Goal: Use online tool/utility: Utilize a website feature to perform a specific function

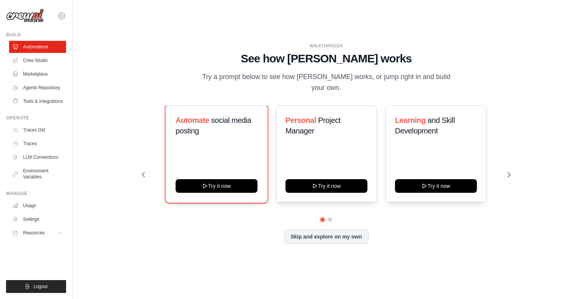
click at [247, 180] on button "Try it now" at bounding box center [217, 186] width 82 height 14
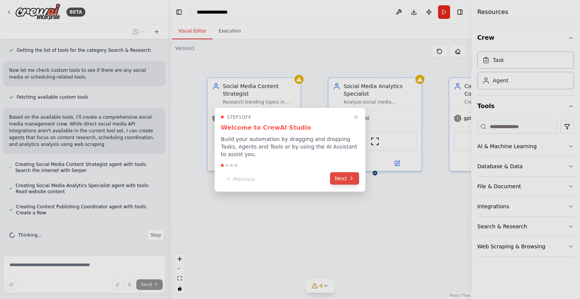
scroll to position [351, 0]
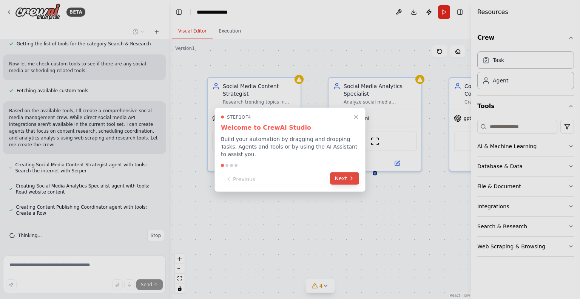
click at [346, 181] on button "Next" at bounding box center [344, 178] width 29 height 12
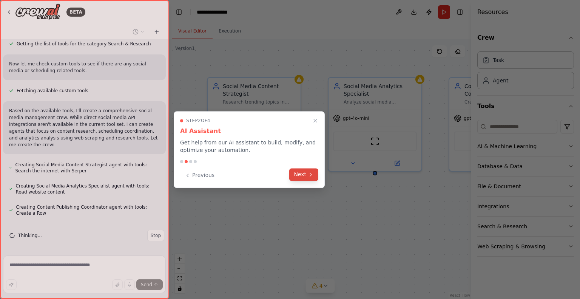
click at [308, 176] on icon at bounding box center [311, 175] width 6 height 6
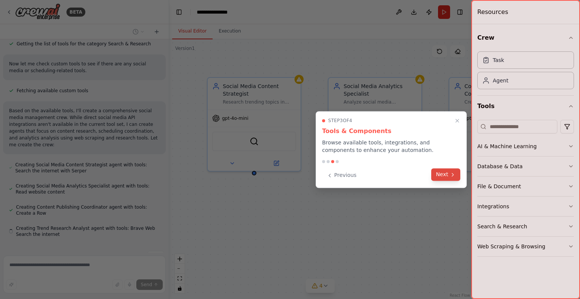
scroll to position [372, 0]
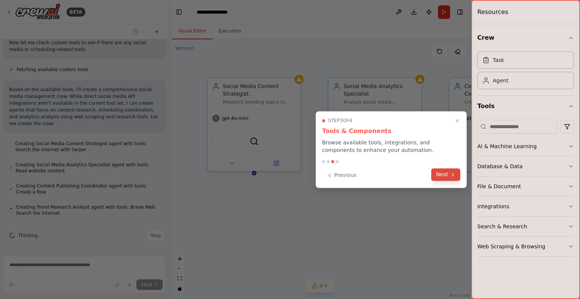
click at [456, 177] on button "Next" at bounding box center [445, 174] width 29 height 12
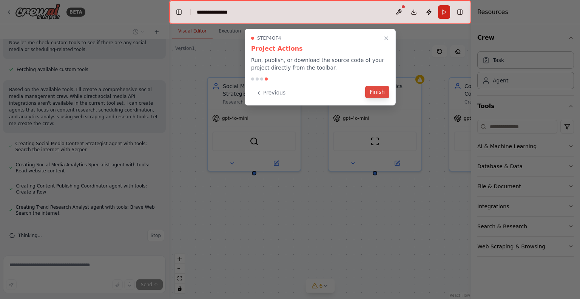
click at [385, 96] on button "Finish" at bounding box center [377, 92] width 24 height 12
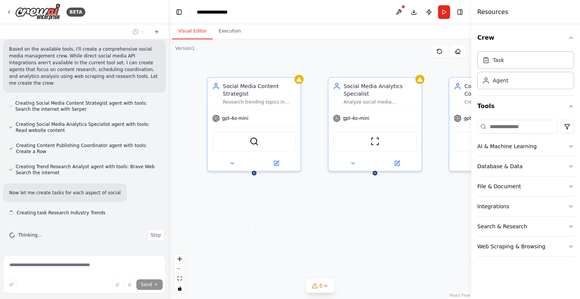
scroll to position [419, 0]
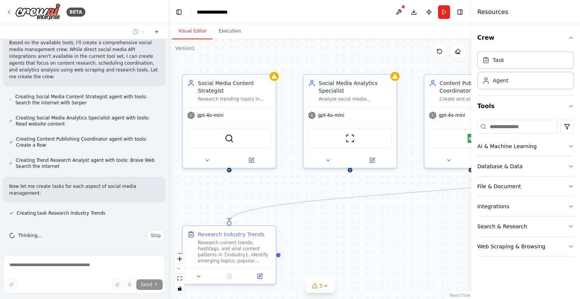
drag, startPoint x: 420, startPoint y: 186, endPoint x: 395, endPoint y: 183, distance: 25.1
click at [395, 183] on div ".deletable-edge-delete-btn { width: 20px; height: 20px; border: 0px solid #ffff…" at bounding box center [320, 169] width 302 height 260
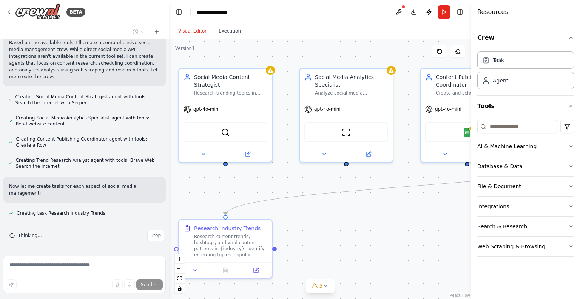
drag, startPoint x: 395, startPoint y: 232, endPoint x: 355, endPoint y: 170, distance: 74.2
click at [357, 172] on div ".deletable-edge-delete-btn { width: 20px; height: 20px; border: 0px solid #ffff…" at bounding box center [320, 169] width 302 height 260
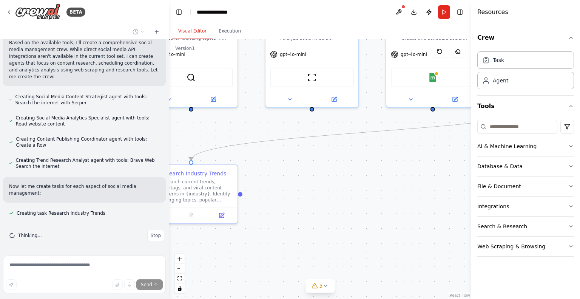
drag, startPoint x: 387, startPoint y: 220, endPoint x: 373, endPoint y: 161, distance: 60.6
click at [373, 163] on div ".deletable-edge-delete-btn { width: 20px; height: 20px; border: 0px solid #ffff…" at bounding box center [320, 169] width 302 height 260
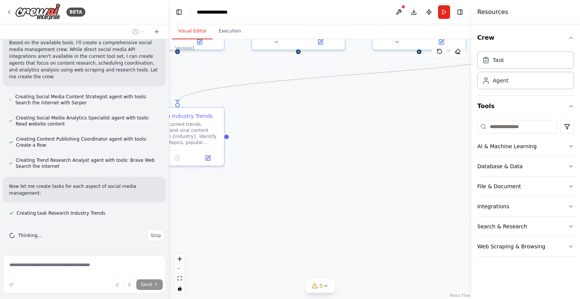
scroll to position [434, 0]
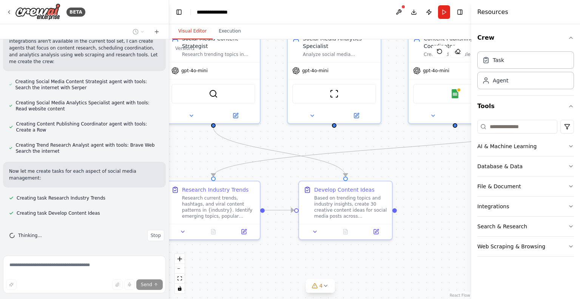
drag, startPoint x: 396, startPoint y: 186, endPoint x: 434, endPoint y: 260, distance: 83.3
click at [434, 260] on div ".deletable-edge-delete-btn { width: 20px; height: 20px; border: 0px solid #ffff…" at bounding box center [320, 169] width 302 height 260
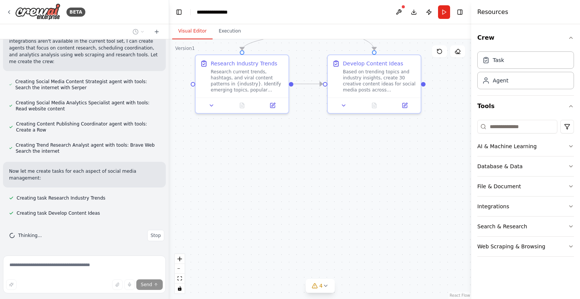
drag, startPoint x: 446, startPoint y: 179, endPoint x: 473, endPoint y: 52, distance: 130.6
click at [473, 52] on div "BETA Create a crew that schedules and publishes social media content across mul…" at bounding box center [290, 149] width 580 height 299
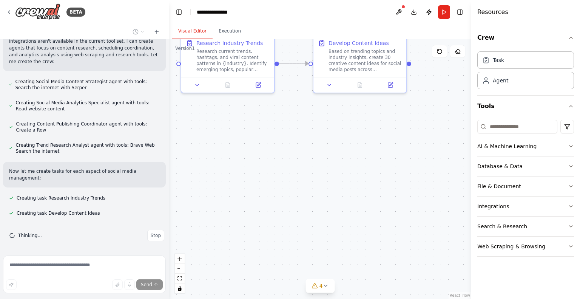
drag, startPoint x: 447, startPoint y: 196, endPoint x: 393, endPoint y: 131, distance: 85.0
click at [393, 131] on div ".deletable-edge-delete-btn { width: 20px; height: 20px; border: 0px solid #ffff…" at bounding box center [320, 169] width 302 height 260
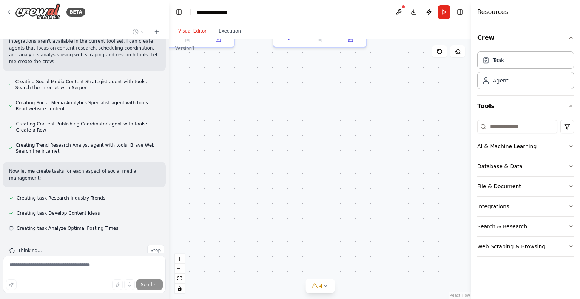
scroll to position [449, 0]
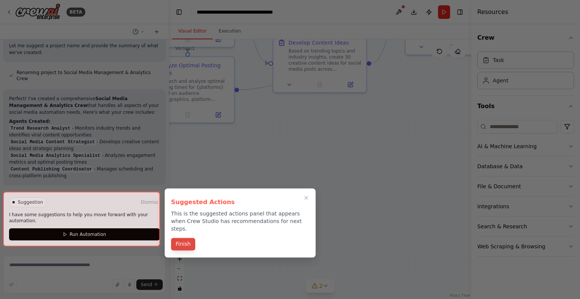
click at [190, 238] on button "Finish" at bounding box center [183, 244] width 24 height 12
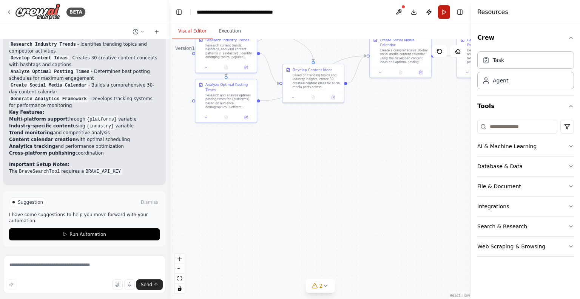
click at [440, 14] on button "Run" at bounding box center [444, 12] width 12 height 14
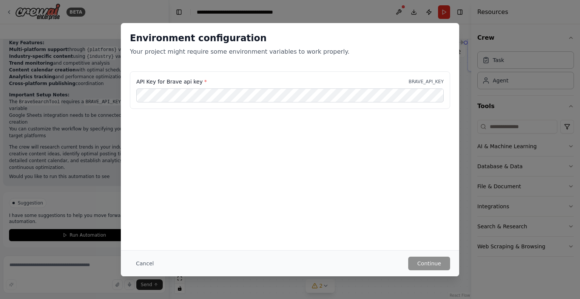
scroll to position [935, 0]
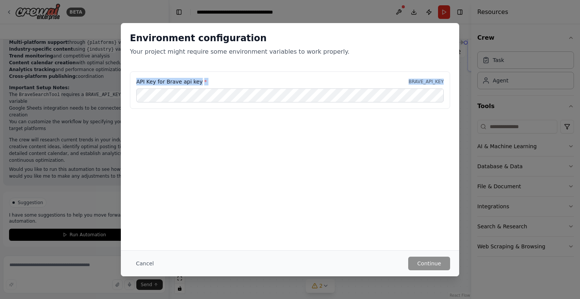
click at [212, 90] on div "API Key for Brave api key * BRAVE_API_KEY" at bounding box center [290, 90] width 320 height 38
click at [346, 157] on div "Environment configuration Your project might require some environment variables…" at bounding box center [290, 136] width 339 height 227
click at [465, 76] on div "Environment configuration Your project might require some environment variables…" at bounding box center [290, 149] width 580 height 299
click at [153, 260] on button "Cancel" at bounding box center [145, 264] width 30 height 14
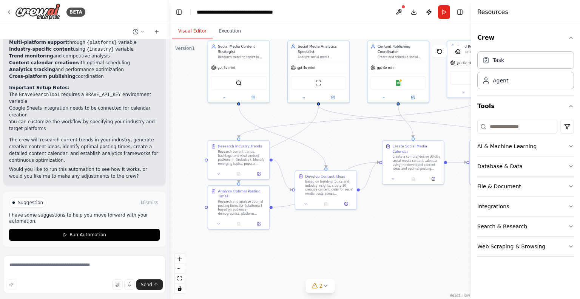
drag, startPoint x: 345, startPoint y: 49, endPoint x: 359, endPoint y: 152, distance: 103.7
click at [359, 152] on div ".deletable-edge-delete-btn { width: 20px; height: 20px; border: 0px solid #ffff…" at bounding box center [320, 169] width 302 height 260
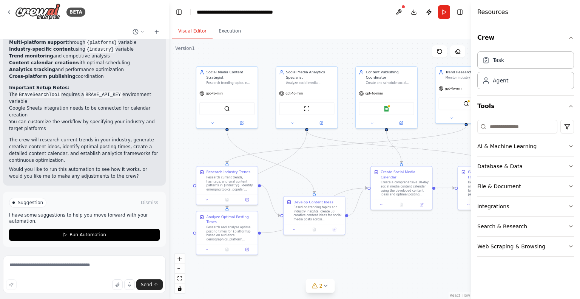
drag, startPoint x: 351, startPoint y: 139, endPoint x: 339, endPoint y: 164, distance: 28.4
click at [339, 164] on div ".deletable-edge-delete-btn { width: 20px; height: 20px; border: 0px solid #ffff…" at bounding box center [320, 169] width 302 height 260
click at [401, 11] on button at bounding box center [399, 12] width 12 height 14
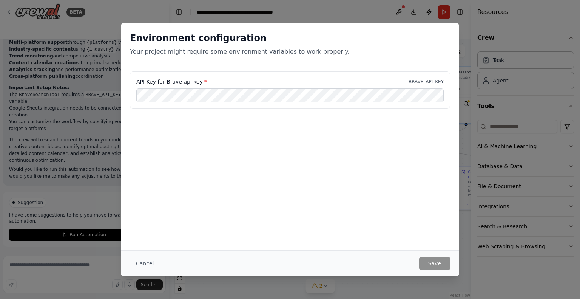
click at [447, 272] on div "Cancel Save" at bounding box center [290, 263] width 339 height 26
click at [154, 260] on button "Cancel" at bounding box center [145, 264] width 30 height 14
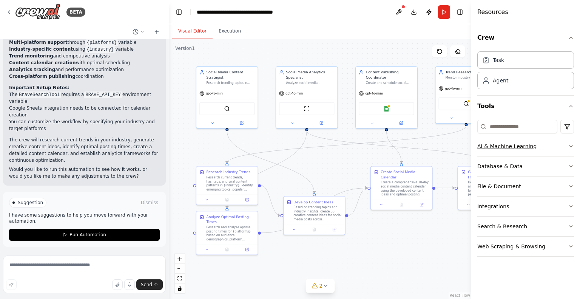
click at [512, 149] on div "AI & Machine Learning" at bounding box center [507, 146] width 59 height 8
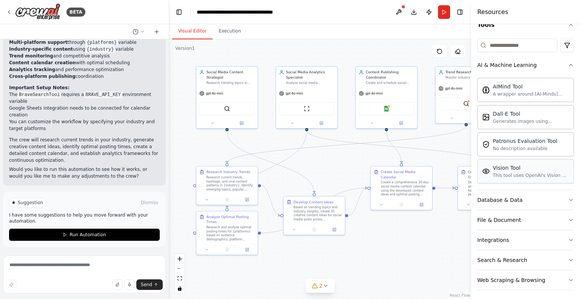
scroll to position [83, 0]
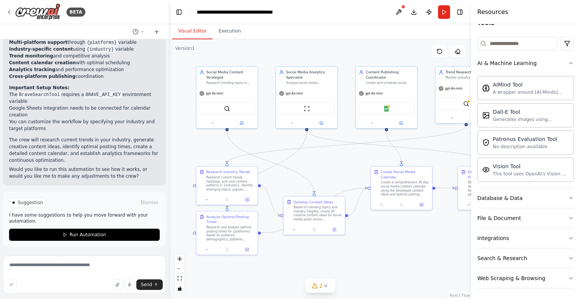
drag, startPoint x: 554, startPoint y: 2, endPoint x: 378, endPoint y: 36, distance: 179.2
click at [378, 36] on div "Visual Editor Execution" at bounding box center [320, 31] width 302 height 15
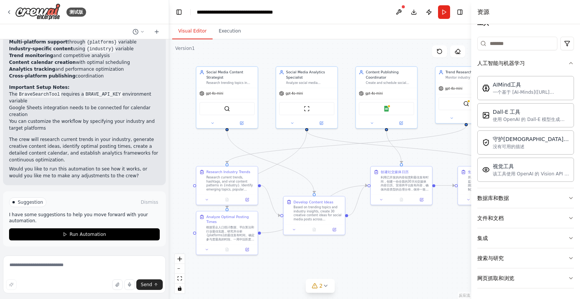
scroll to position [728, 0]
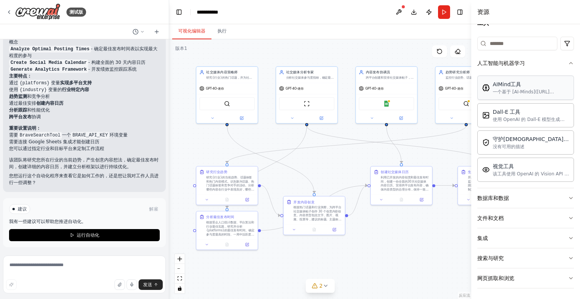
click at [522, 95] on div "AIMind工具 一个基于 [AI-Minds]([URL][DOMAIN_NAME]) 的封装器。适用于需要从存储在 PostgreSQL、MySQL、Ma…" at bounding box center [526, 88] width 97 height 24
click at [511, 196] on button "数据库和数据" at bounding box center [526, 198] width 97 height 20
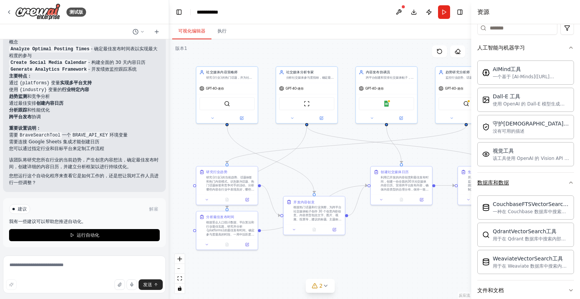
scroll to position [159, 0]
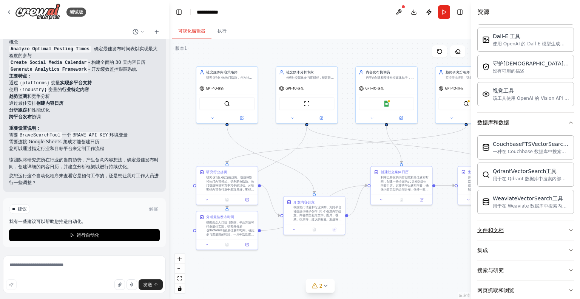
click at [527, 231] on button "文件和文档" at bounding box center [526, 230] width 97 height 20
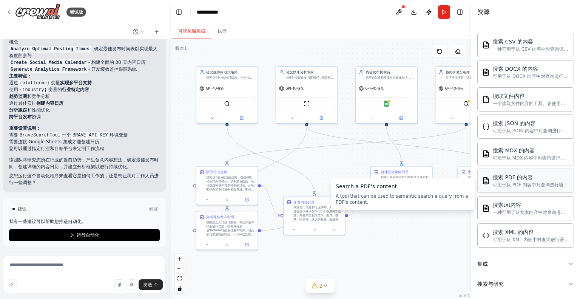
scroll to position [393, 0]
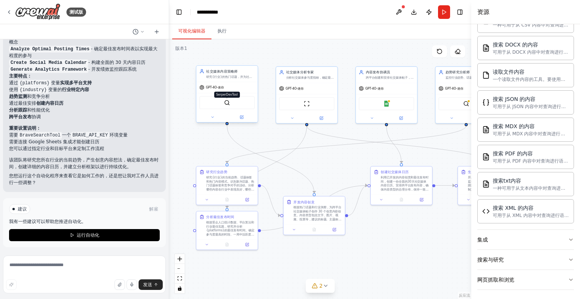
click at [227, 100] on img at bounding box center [227, 103] width 6 height 6
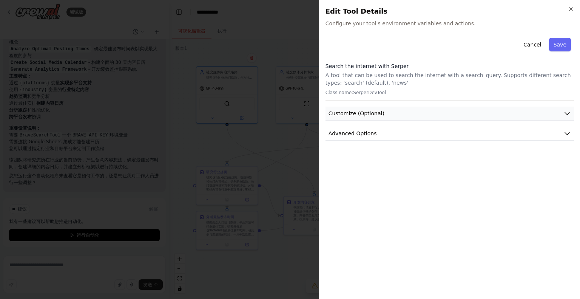
click at [465, 107] on button "Customize (Optional)" at bounding box center [450, 114] width 249 height 14
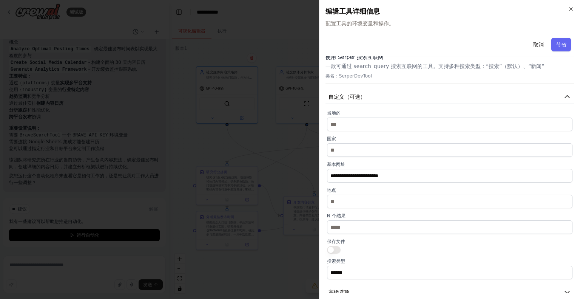
scroll to position [21, 0]
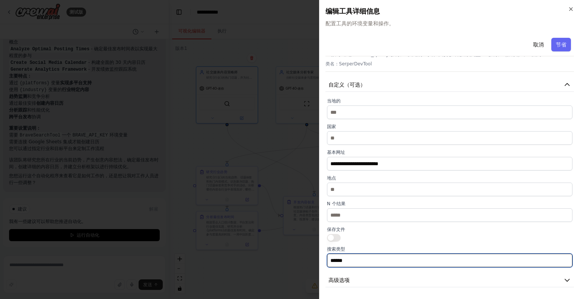
click at [408, 260] on input "******" at bounding box center [450, 261] width 246 height 14
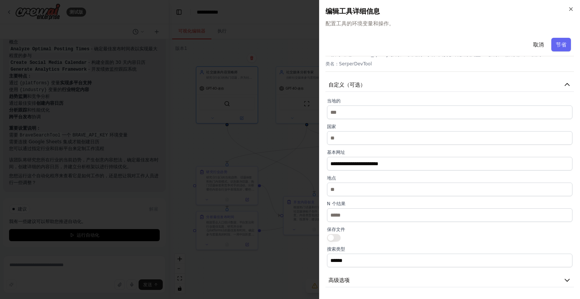
click at [556, 46] on font "节省" at bounding box center [561, 45] width 11 height 6
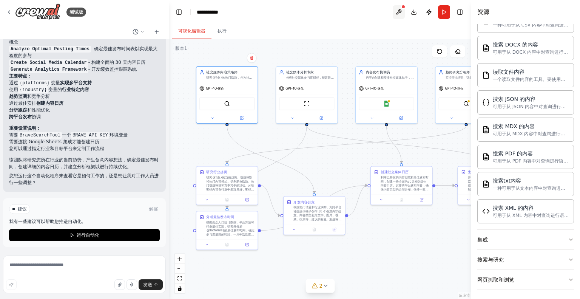
click at [404, 9] on button at bounding box center [399, 12] width 12 height 14
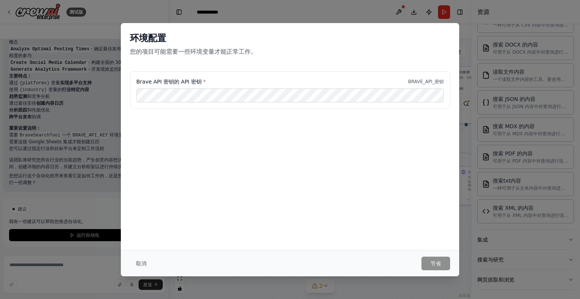
click at [324, 20] on div "环境配置 您的项目可能需要一些环境变量才能正常工作。 Brave API 密钥的 API 密钥 * BRAVE_API_密钥 取消 节省" at bounding box center [290, 149] width 580 height 299
click at [145, 259] on button "取消" at bounding box center [141, 264] width 23 height 14
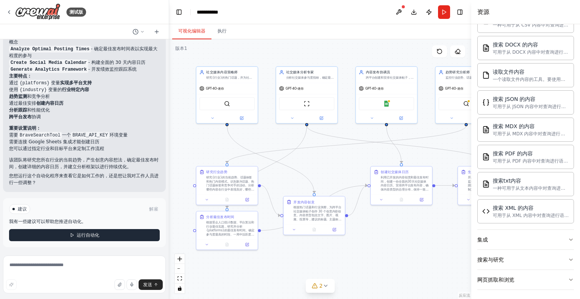
click at [119, 232] on button "运行自动化" at bounding box center [84, 235] width 151 height 12
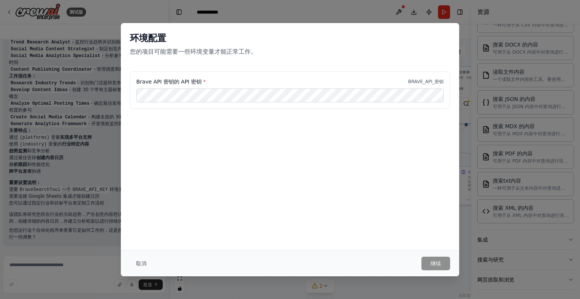
scroll to position [616, 0]
click at [172, 82] on font "Brave API 密钥的 API 密钥" at bounding box center [168, 82] width 65 height 6
click at [131, 261] on button "取消" at bounding box center [141, 264] width 23 height 14
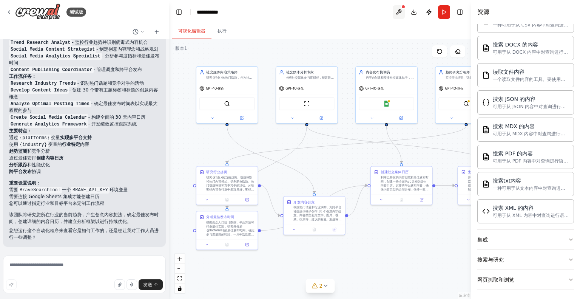
click at [398, 9] on button at bounding box center [399, 12] width 12 height 14
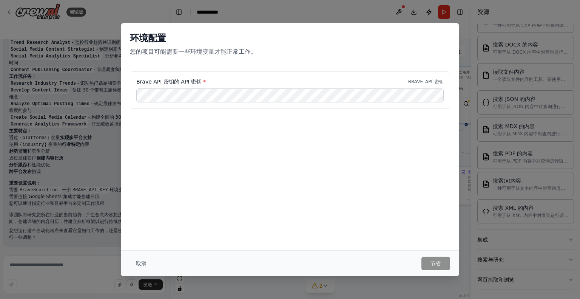
click at [361, 17] on div "环境配置 您的项目可能需要一些环境变量才能正常工作。 Brave API 密钥的 API 密钥 * BRAVE_API_密钥 取消 节省" at bounding box center [290, 149] width 580 height 299
click at [138, 269] on button "取消" at bounding box center [141, 264] width 23 height 14
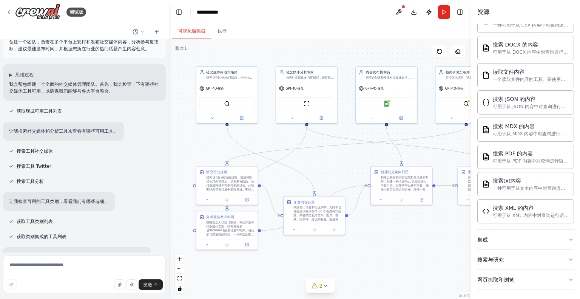
scroll to position [0, 0]
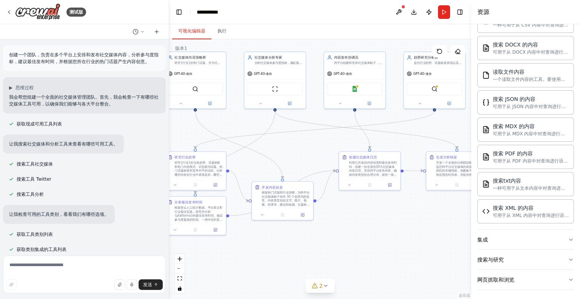
drag, startPoint x: 334, startPoint y: 165, endPoint x: 297, endPoint y: 148, distance: 40.9
click at [297, 148] on div ".deletable-edge-delete-btn { width: 20px; height: 20px; border: 0px solid #ffff…" at bounding box center [320, 169] width 302 height 260
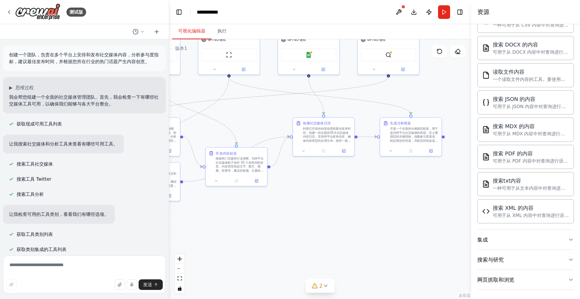
drag, startPoint x: 369, startPoint y: 215, endPoint x: 327, endPoint y: 184, distance: 52.1
click at [327, 184] on div ".deletable-edge-delete-btn { width: 20px; height: 20px; border: 0px solid #ffff…" at bounding box center [320, 169] width 302 height 260
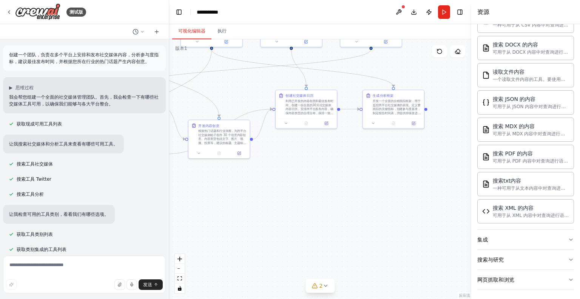
drag, startPoint x: 320, startPoint y: 186, endPoint x: 308, endPoint y: 166, distance: 23.0
click at [308, 166] on div ".deletable-edge-delete-btn { width: 20px; height: 20px; border: 0px solid #ffff…" at bounding box center [320, 169] width 302 height 260
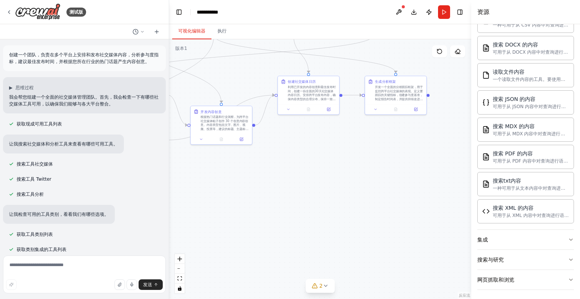
drag, startPoint x: 313, startPoint y: 204, endPoint x: 353, endPoint y: 172, distance: 51.4
click at [353, 172] on div ".deletable-edge-delete-btn { width: 20px; height: 20px; border: 0px solid #ffff…" at bounding box center [320, 169] width 302 height 260
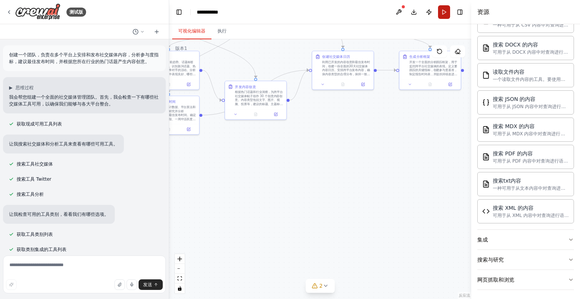
click at [446, 12] on button "跑步" at bounding box center [444, 12] width 12 height 14
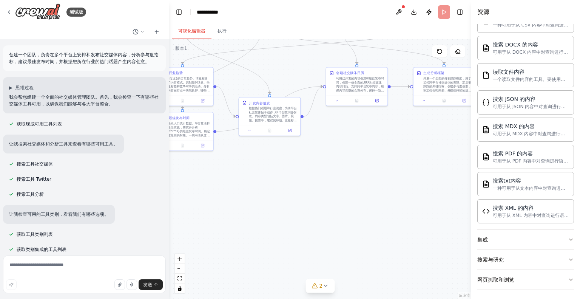
click at [340, 235] on main "**********" at bounding box center [320, 149] width 302 height 299
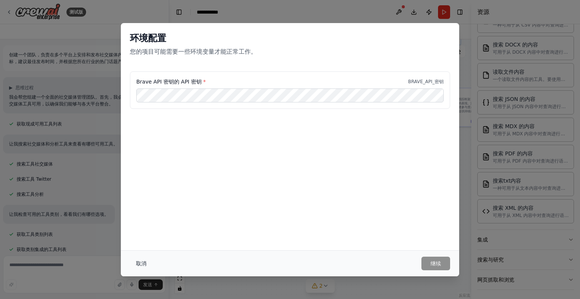
click at [139, 266] on font "取消" at bounding box center [141, 263] width 11 height 6
